Goal: Information Seeking & Learning: Learn about a topic

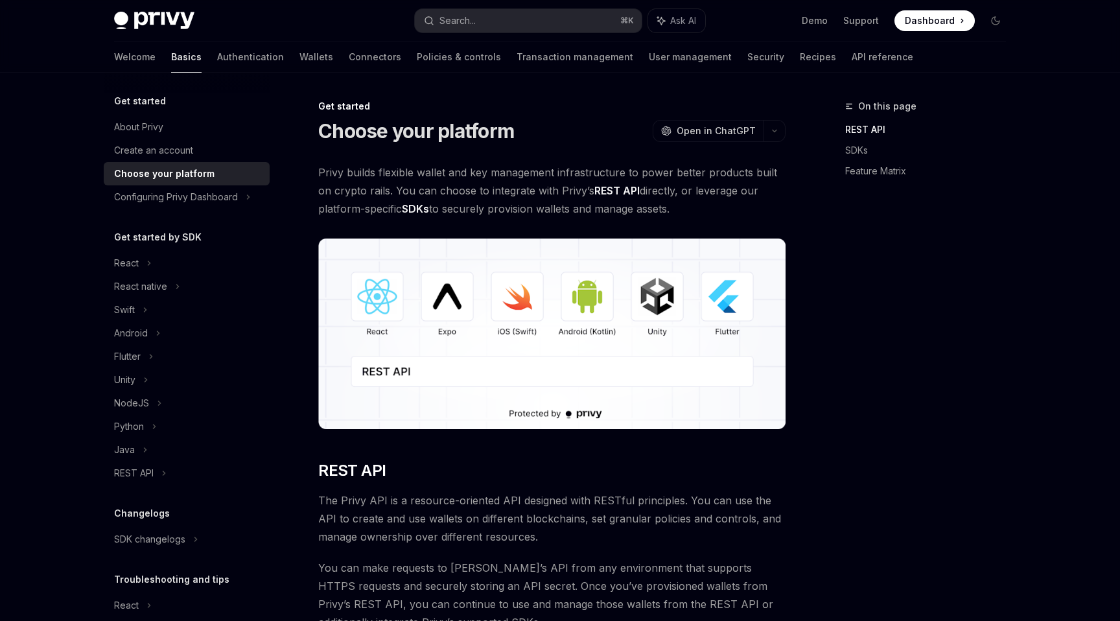
click at [382, 312] on img at bounding box center [551, 333] width 467 height 190
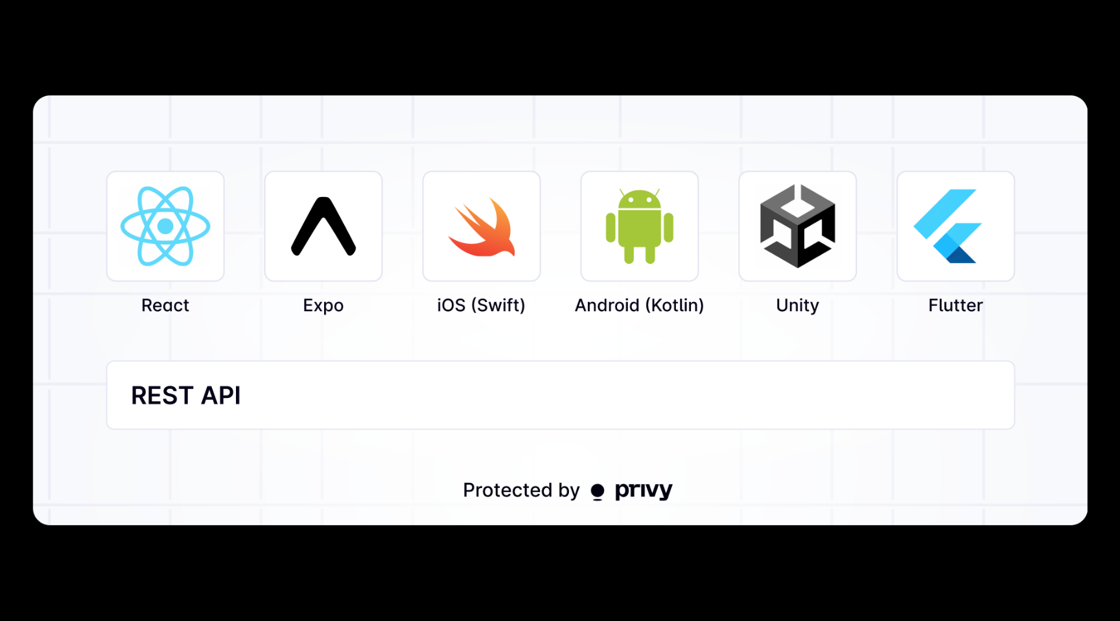
click at [284, 398] on img at bounding box center [559, 311] width 1055 height 430
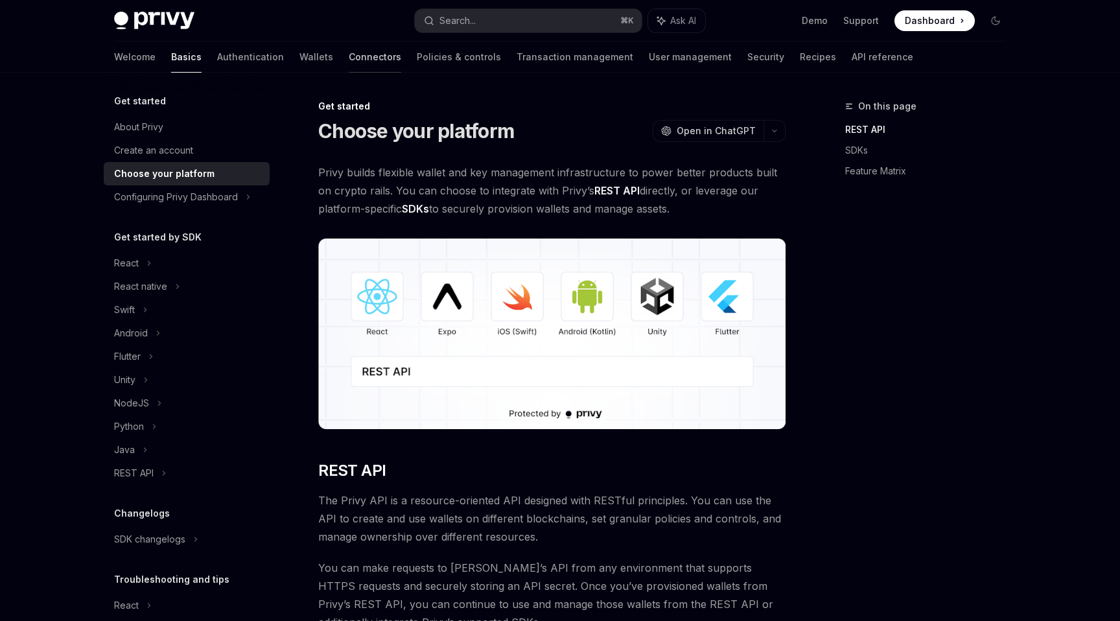
click at [349, 62] on link "Connectors" at bounding box center [375, 56] width 52 height 31
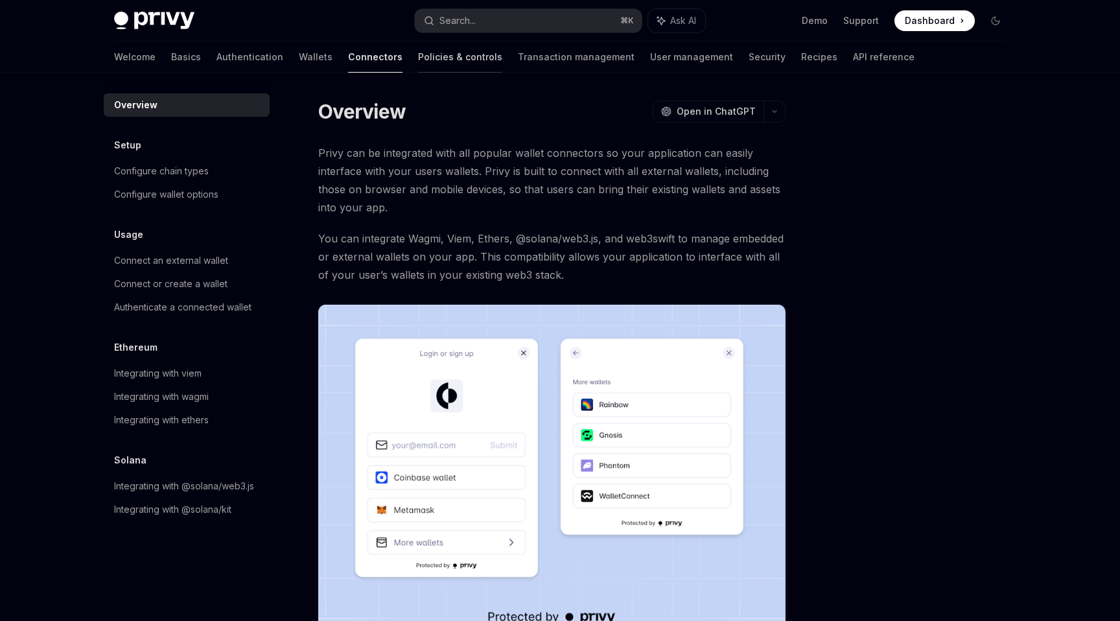
click at [418, 58] on link "Policies & controls" at bounding box center [460, 56] width 84 height 31
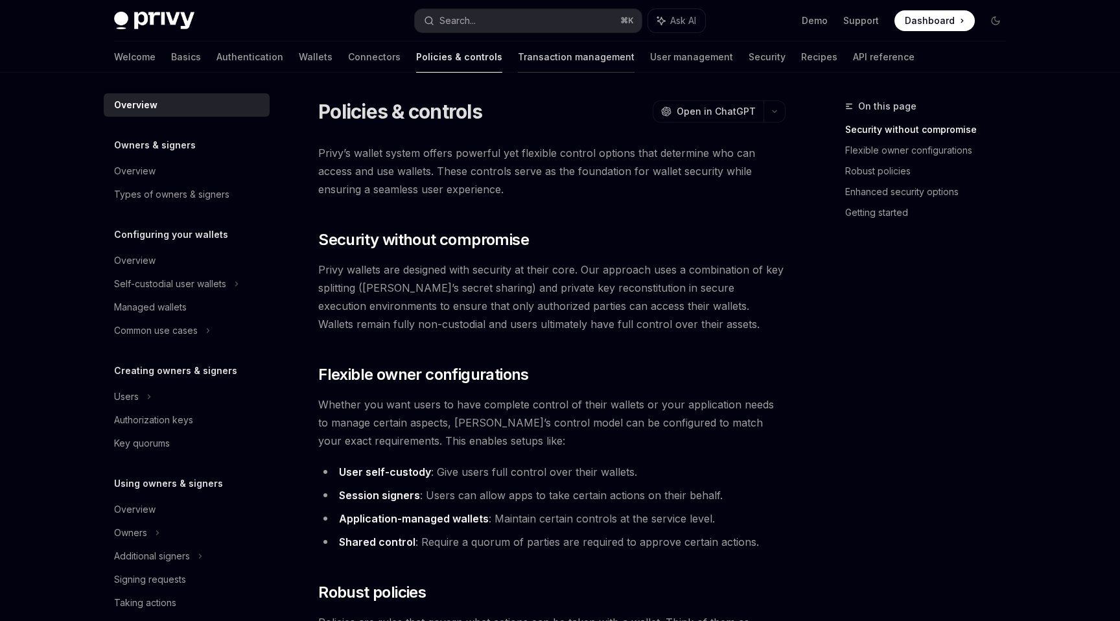
click at [518, 61] on link "Transaction management" at bounding box center [576, 56] width 117 height 31
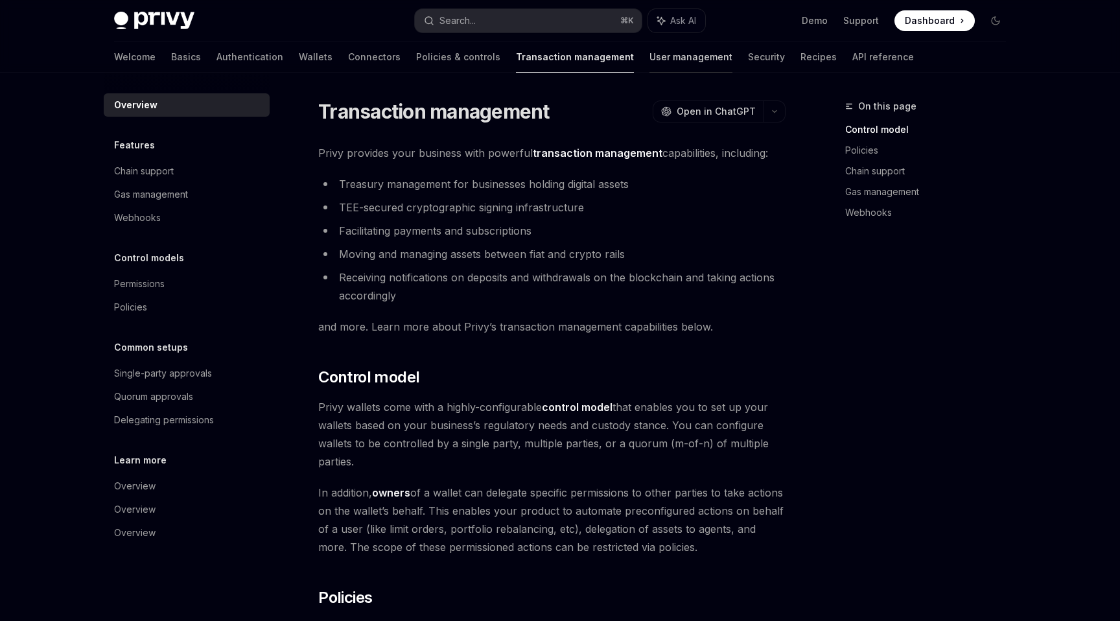
click at [649, 57] on link "User management" at bounding box center [690, 56] width 83 height 31
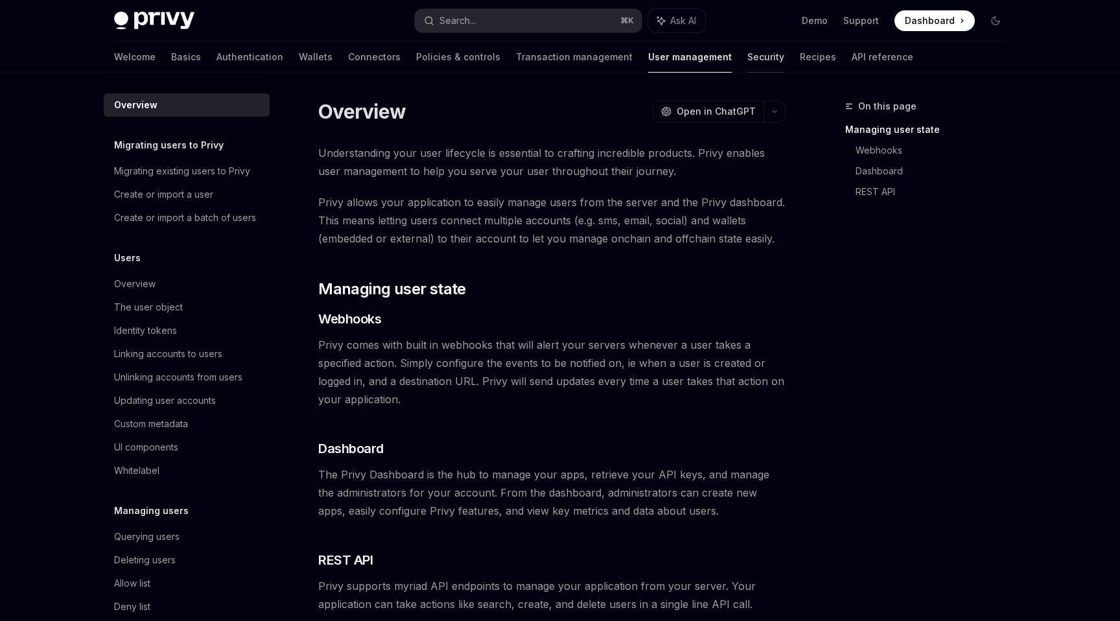
click at [747, 55] on link "Security" at bounding box center [765, 56] width 37 height 31
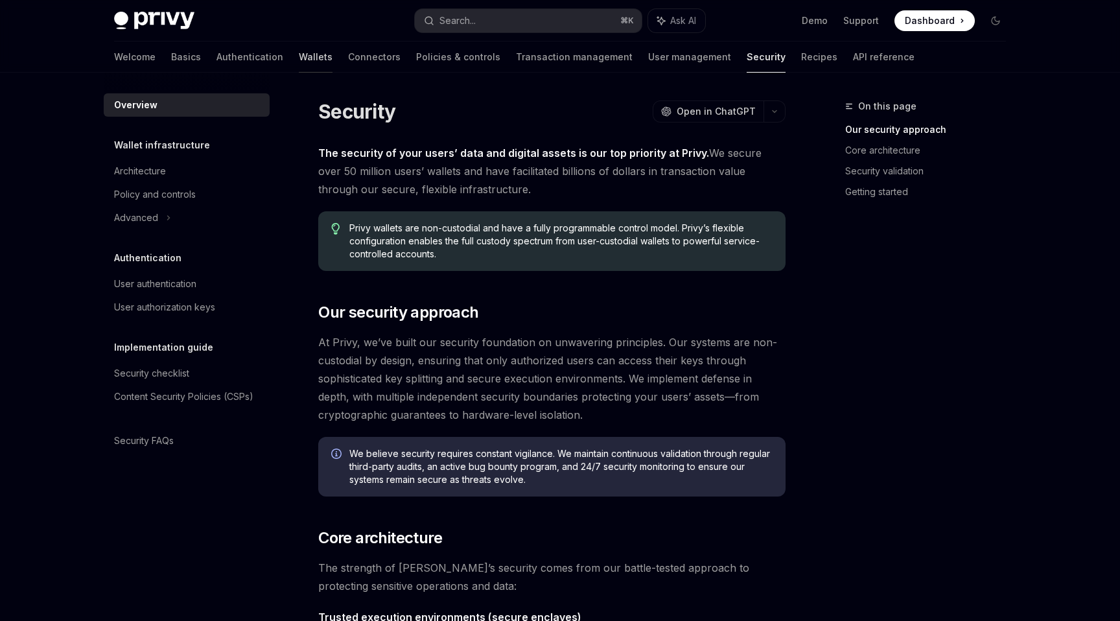
click at [299, 58] on link "Wallets" at bounding box center [316, 56] width 34 height 31
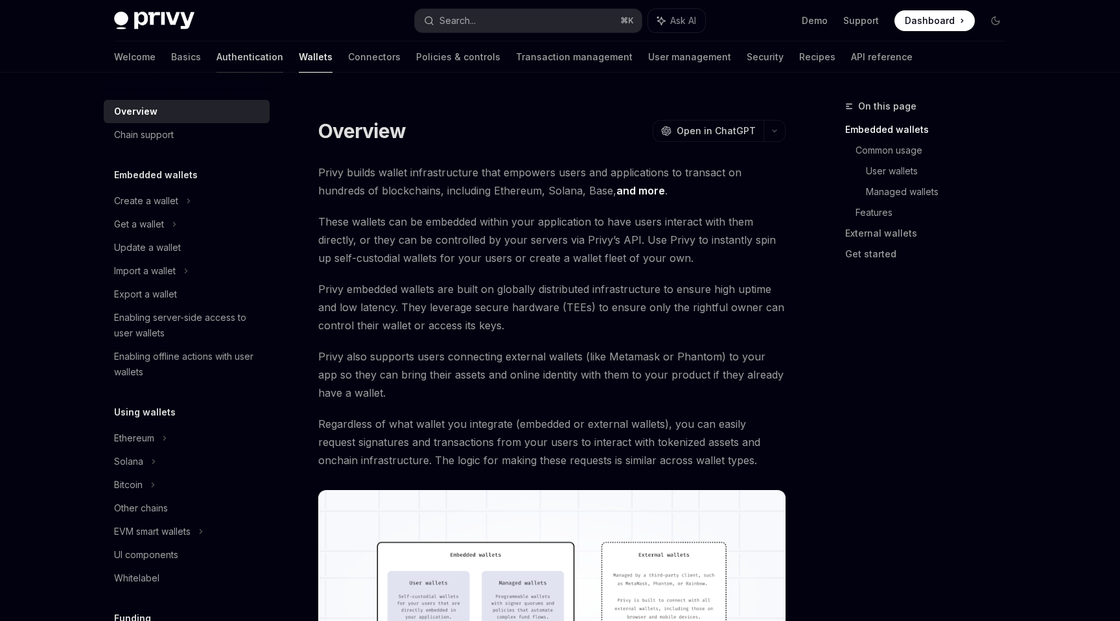
click at [216, 61] on link "Authentication" at bounding box center [249, 56] width 67 height 31
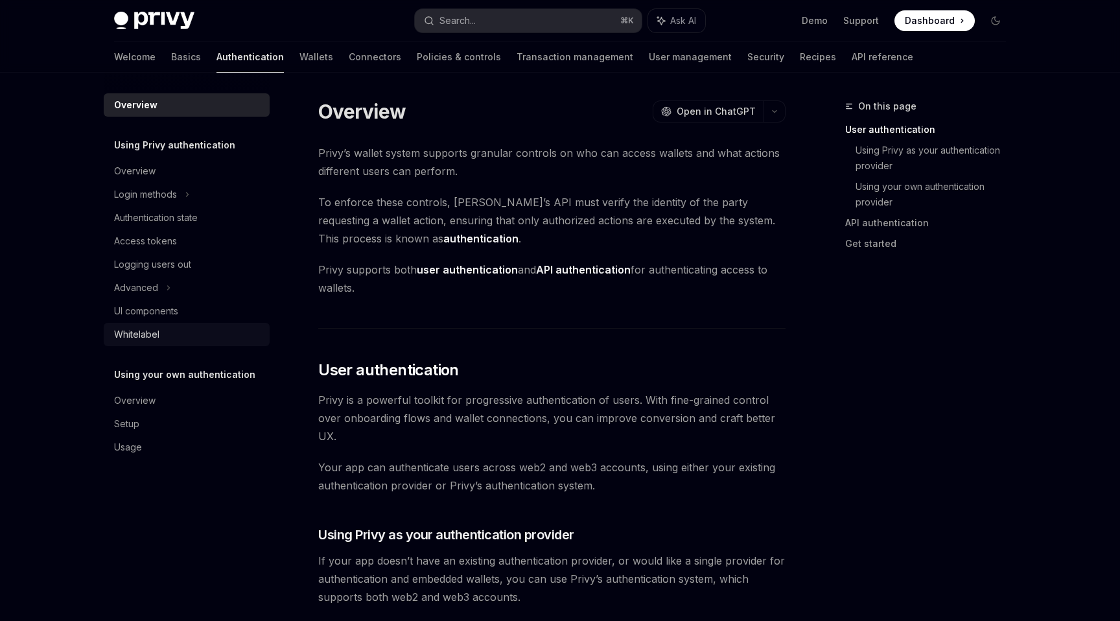
click at [146, 334] on div "Whitelabel" at bounding box center [136, 335] width 45 height 16
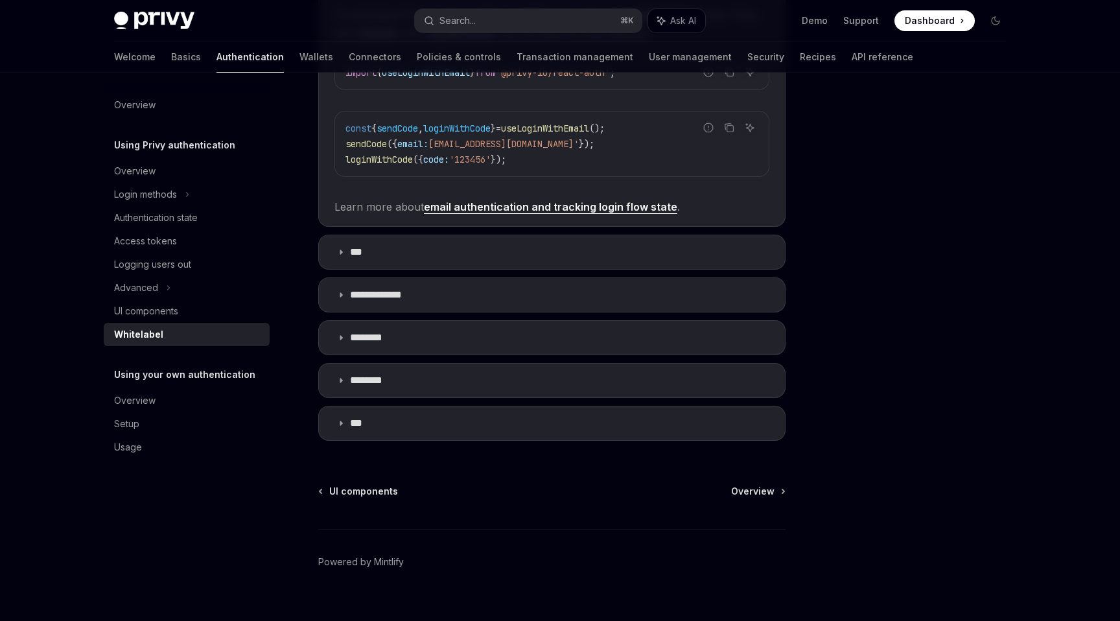
scroll to position [398, 0]
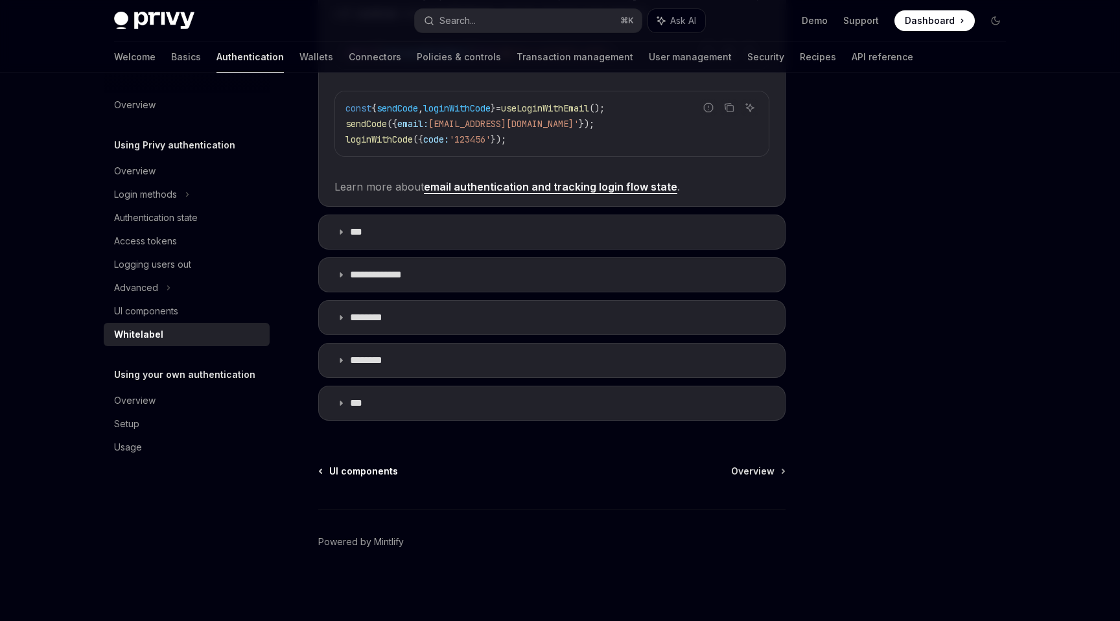
click at [380, 475] on span "UI components" at bounding box center [363, 471] width 69 height 13
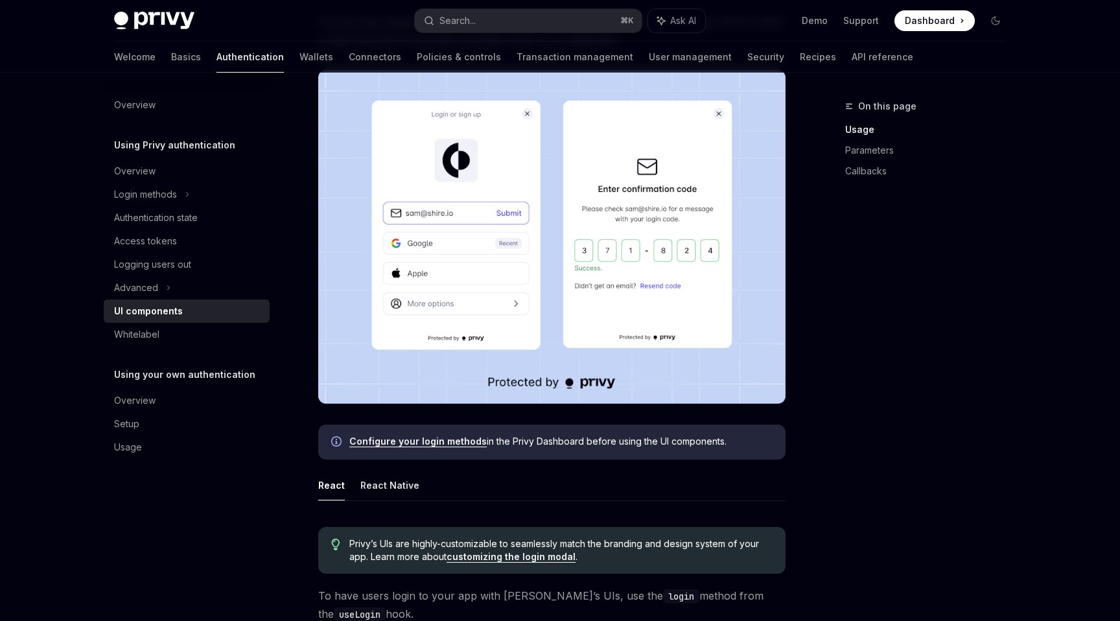
scroll to position [260, 0]
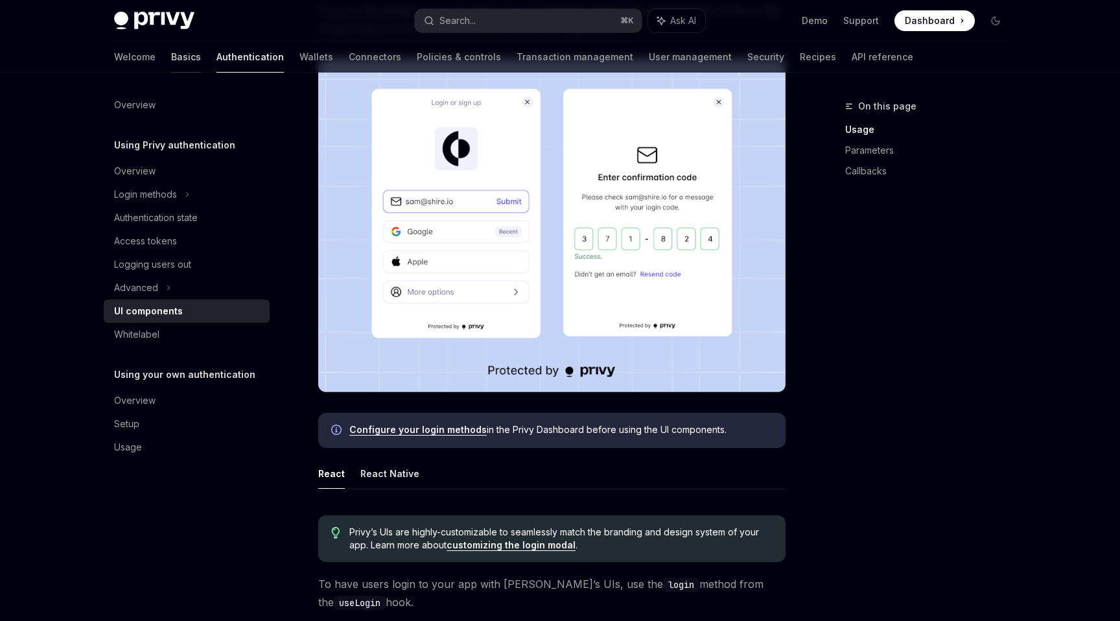
click at [171, 58] on link "Basics" at bounding box center [186, 56] width 30 height 31
type textarea "*"
